Goal: Information Seeking & Learning: Learn about a topic

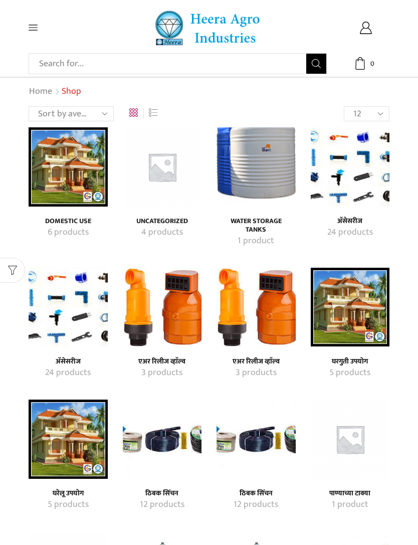
click at [32, 29] on icon at bounding box center [33, 27] width 9 height 9
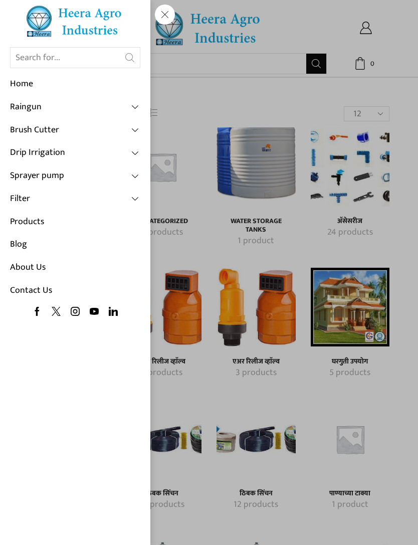
click at [122, 109] on link "Raingun" at bounding box center [75, 107] width 130 height 23
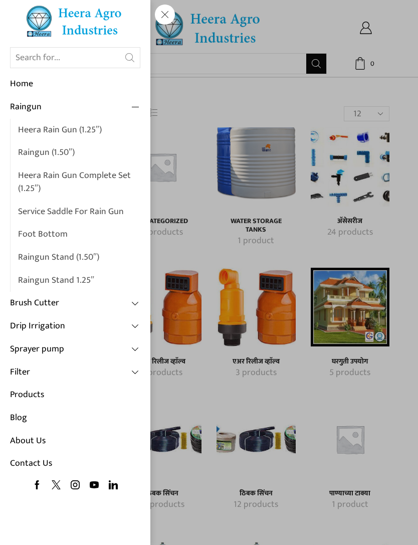
click at [44, 386] on link "Products" at bounding box center [75, 394] width 130 height 23
click at [37, 388] on link "Products" at bounding box center [75, 394] width 130 height 23
click at [32, 387] on link "Products" at bounding box center [75, 394] width 130 height 23
click at [76, 32] on div "Search input Search Home Raingun Heera Rain Gun (1.25″) Raingun (1.50″) Heera R…" at bounding box center [53, 27] width 48 height 9
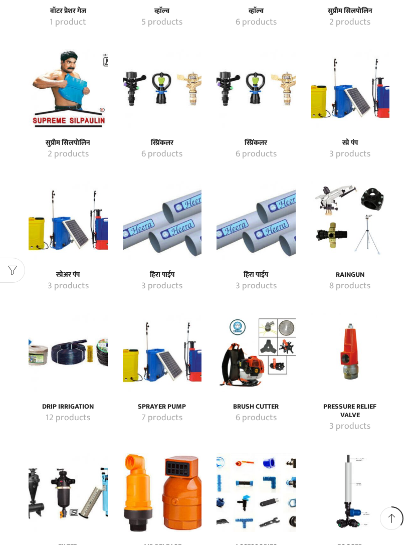
scroll to position [1143, 0]
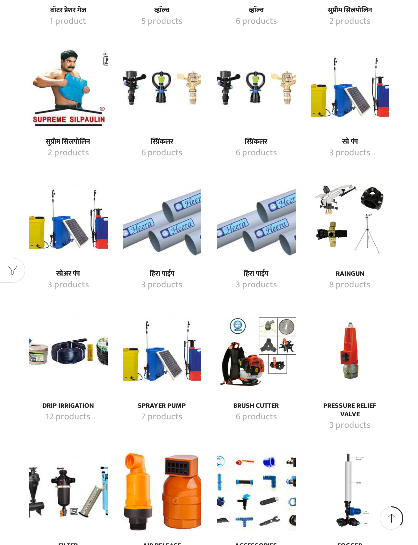
click at [263, 210] on img "Visit product category हिरा पाईप" at bounding box center [256, 219] width 79 height 79
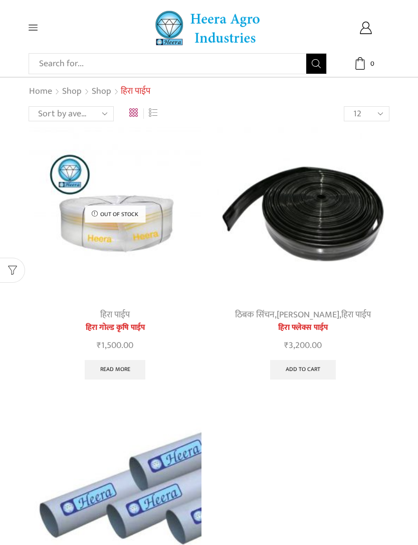
click at [328, 204] on img at bounding box center [303, 213] width 173 height 173
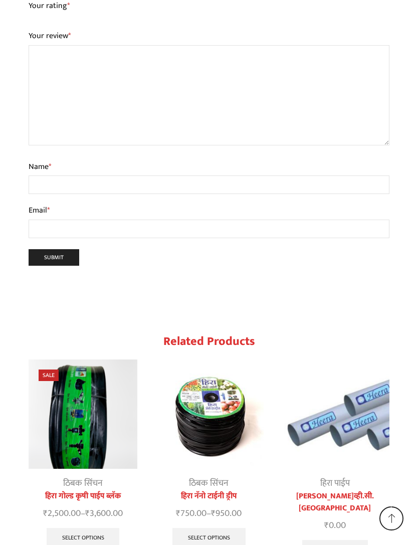
scroll to position [2726, 0]
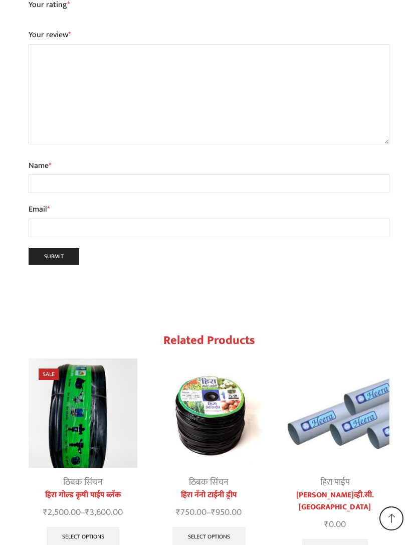
click at [97, 475] on link "ठिबक सिंचन" at bounding box center [83, 482] width 40 height 15
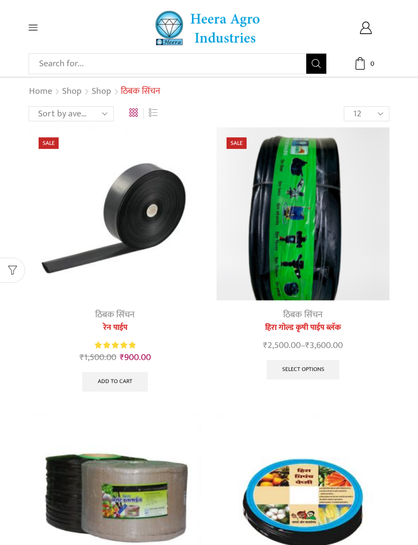
click at [143, 210] on img at bounding box center [115, 213] width 173 height 173
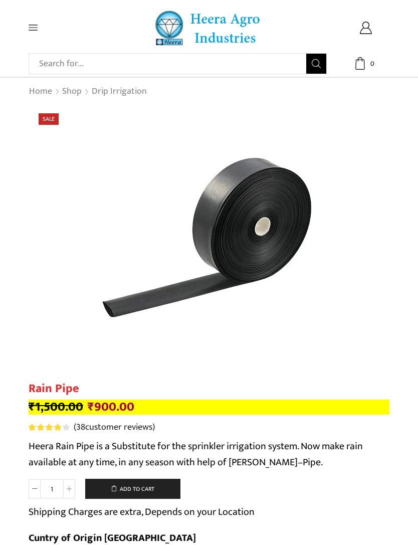
click at [25, 25] on div "Search input Search Home Raingun Heera Rain Gun (1.25″) Raingun (1.50″) Heera R…" at bounding box center [52, 27] width 63 height 9
click at [31, 33] on div "Search input Search Home Raingun Heera Rain Gun (1.25″) Raingun (1.50″) Heera R…" at bounding box center [209, 28] width 376 height 36
click at [32, 31] on icon at bounding box center [33, 27] width 9 height 9
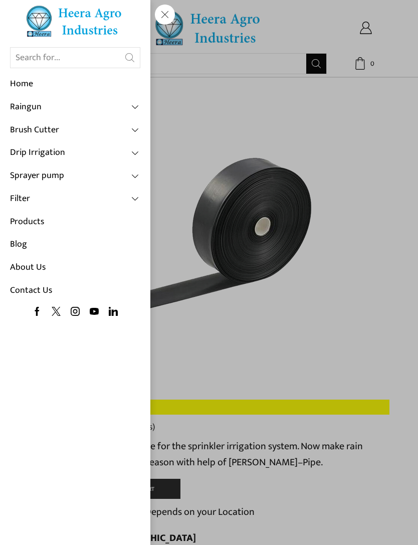
click at [76, 32] on div "Search input Search Home Raingun Heera Rain Gun (1.25″) Raingun (1.50″) Heera R…" at bounding box center [53, 27] width 48 height 9
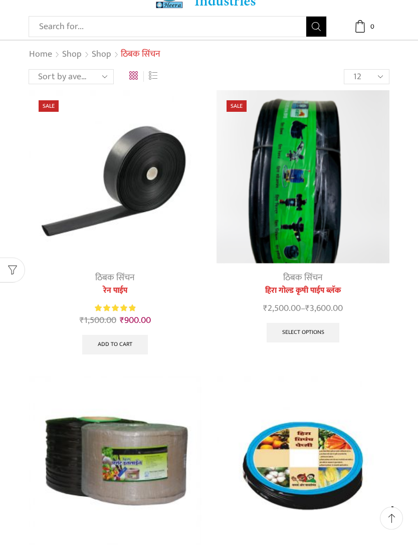
scroll to position [37, 0]
click at [142, 193] on img at bounding box center [115, 176] width 173 height 173
click at [141, 157] on img at bounding box center [115, 176] width 173 height 173
